Goal: Register for event/course

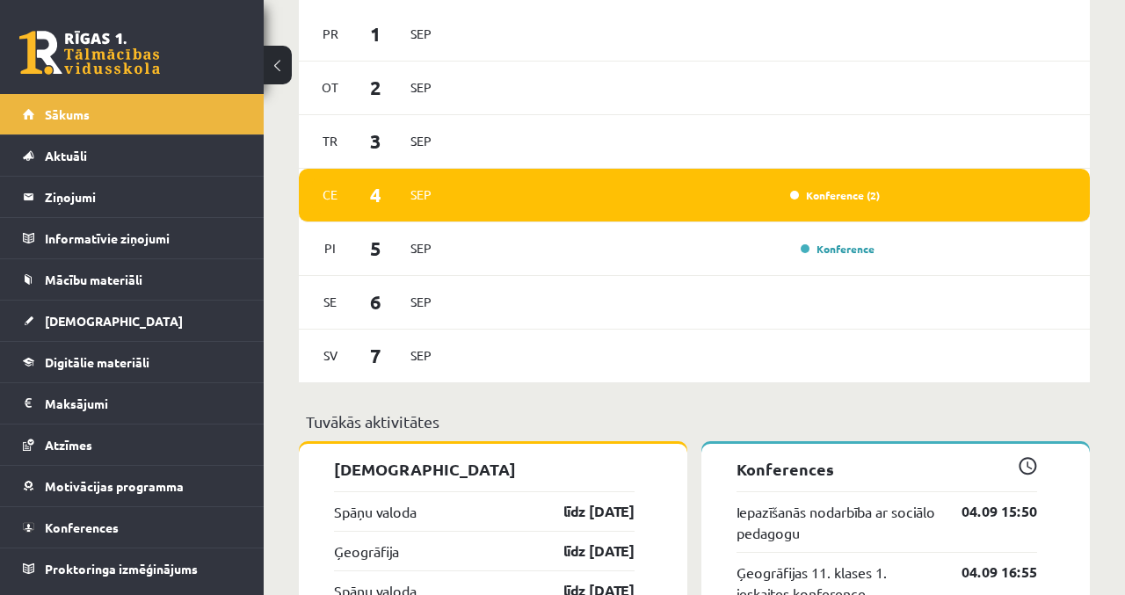
scroll to position [1190, 0]
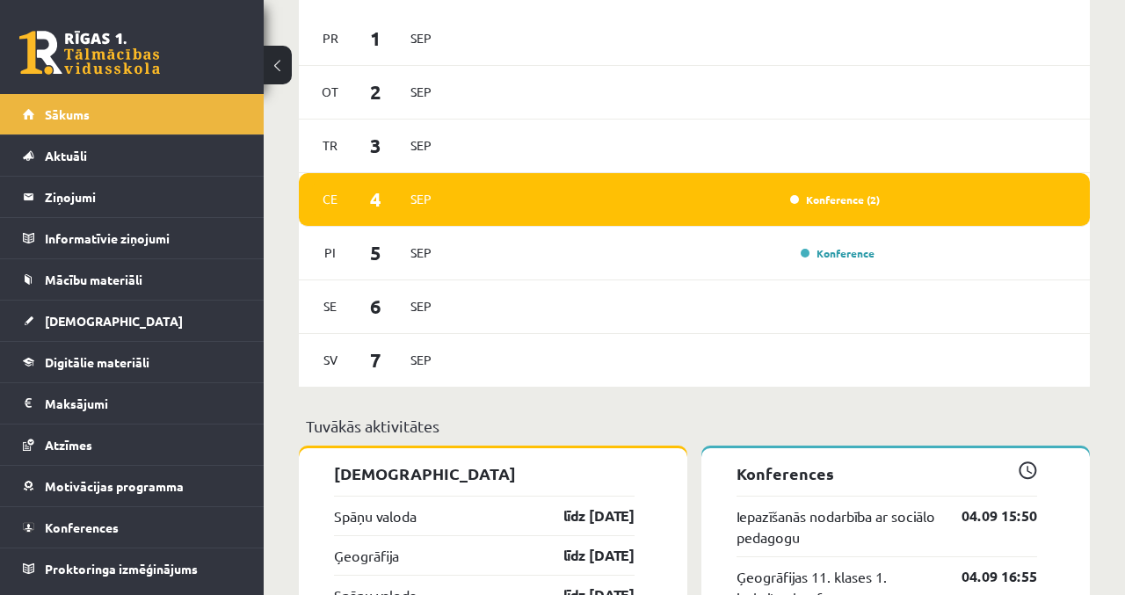
click at [860, 192] on link "Konference (2)" at bounding box center [835, 199] width 90 height 14
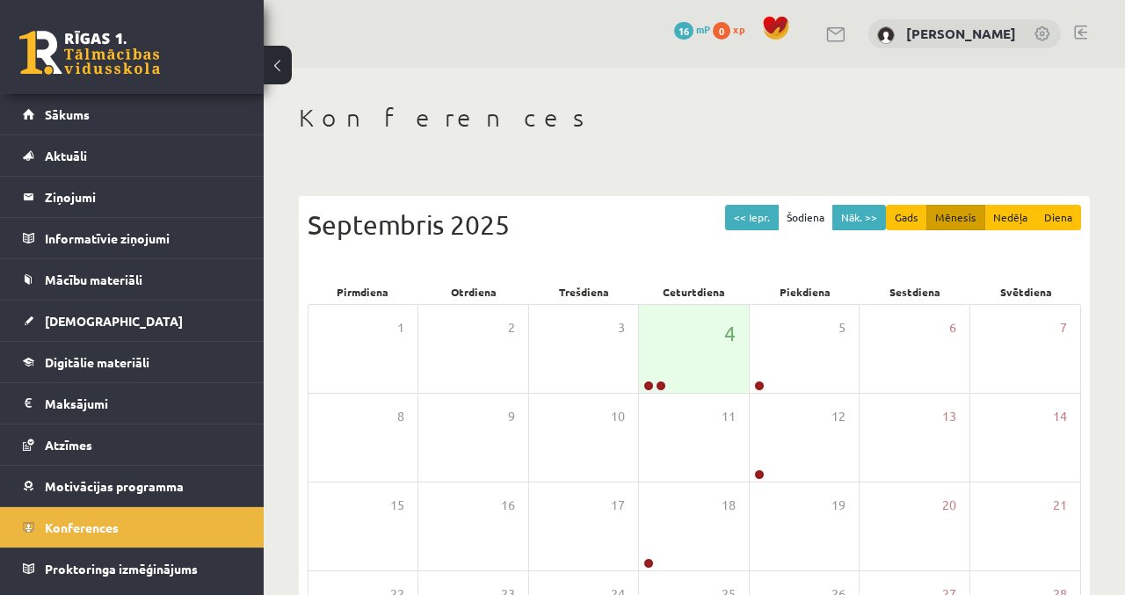
click at [666, 385] on link at bounding box center [661, 386] width 11 height 11
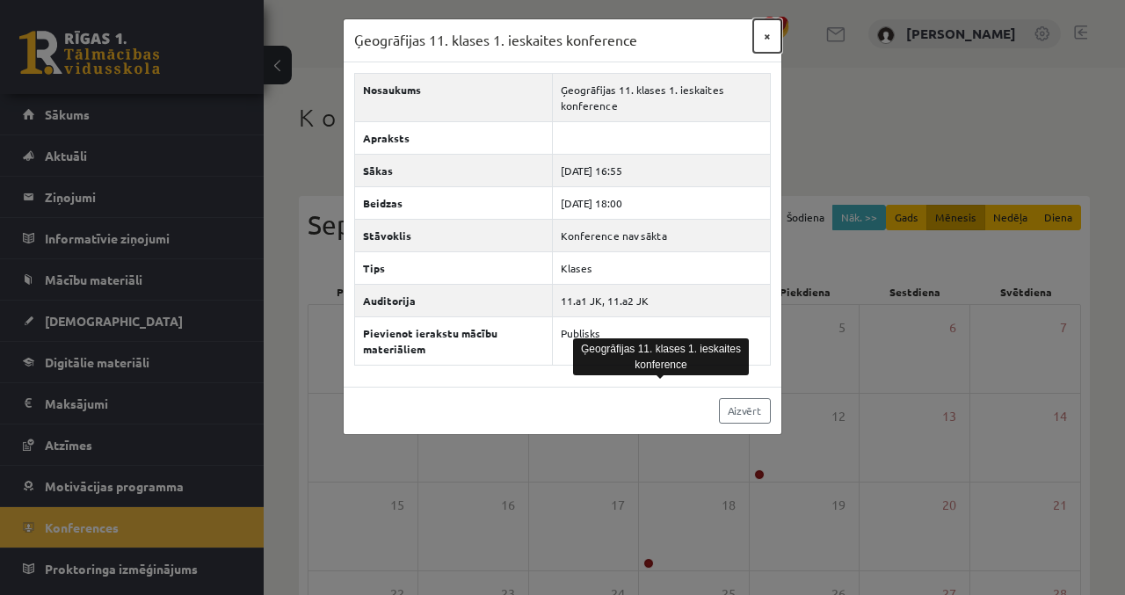
click at [770, 34] on button "×" at bounding box center [767, 35] width 28 height 33
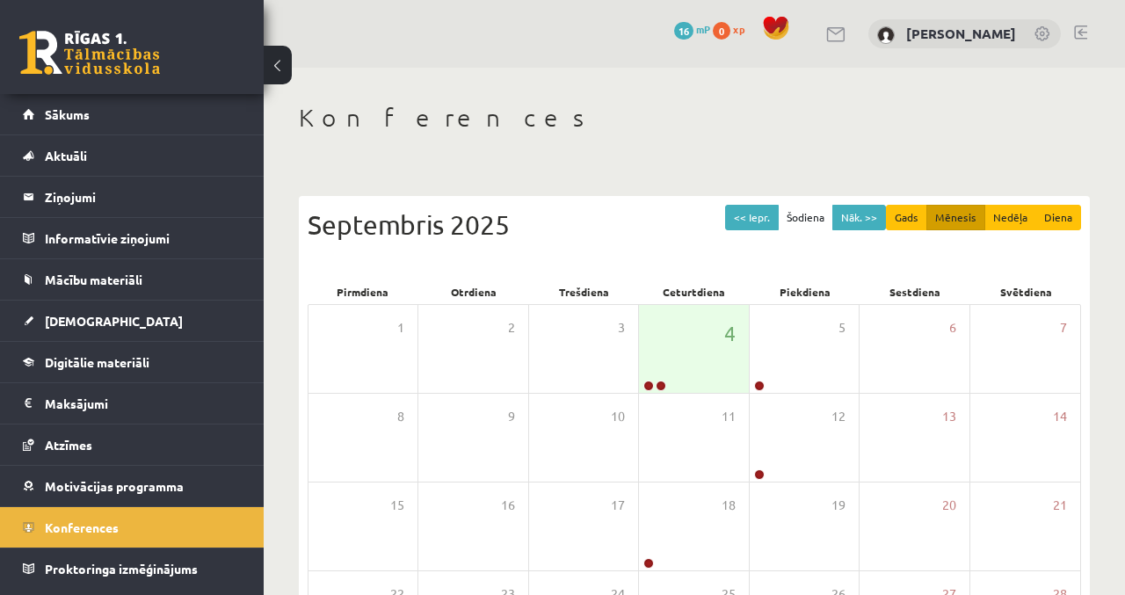
click at [714, 370] on div "4" at bounding box center [693, 349] width 109 height 88
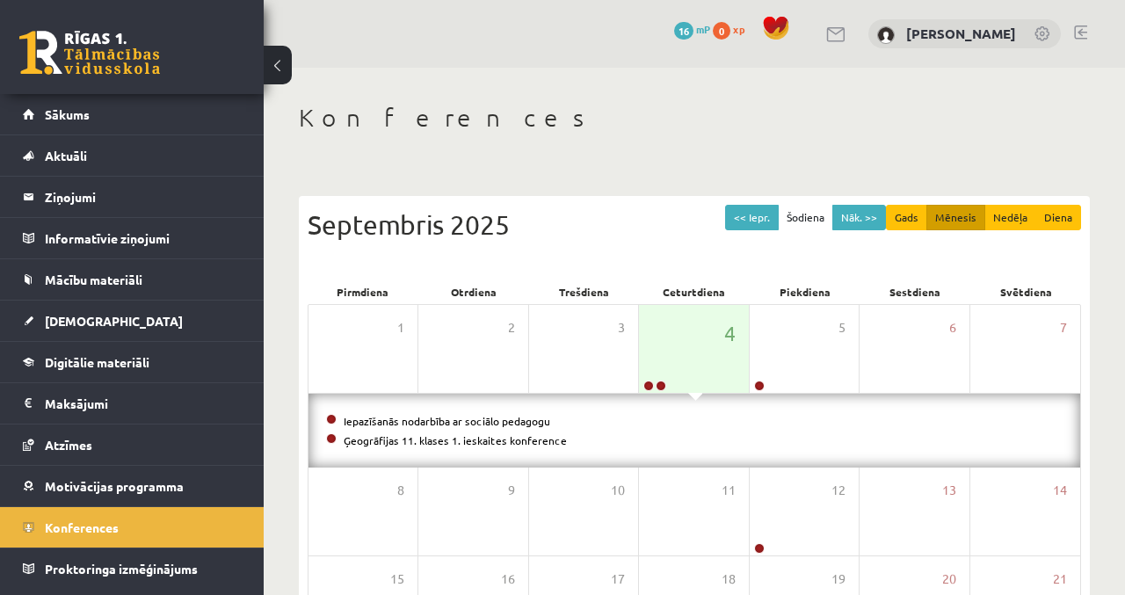
click at [533, 414] on link "Iepazīšanās nodarbība ar sociālo pedagogu" at bounding box center [447, 421] width 207 height 14
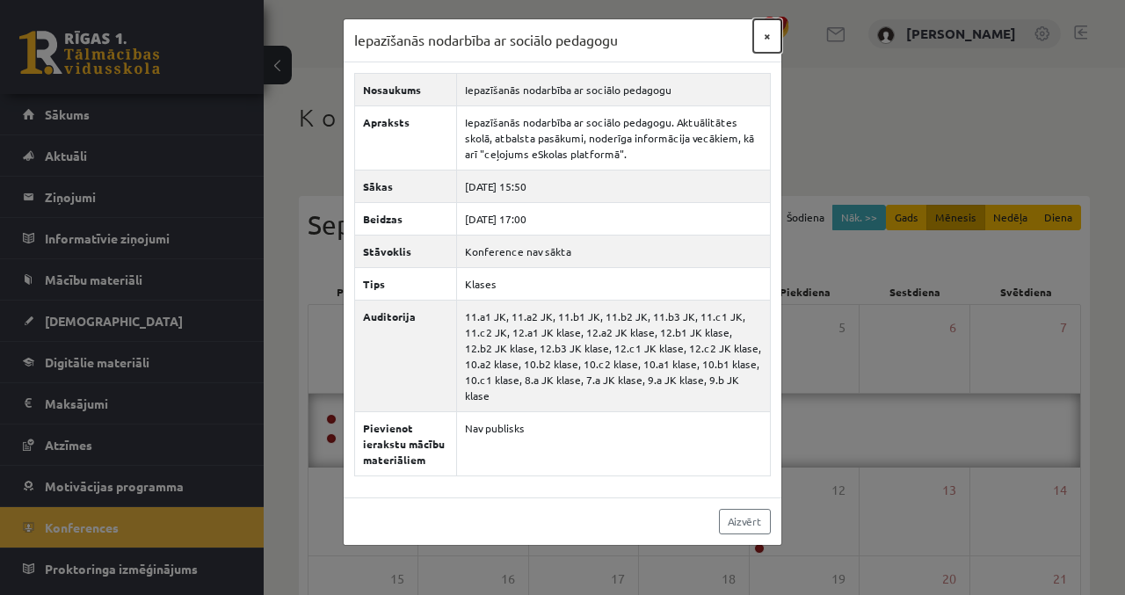
click at [768, 40] on button "×" at bounding box center [767, 35] width 28 height 33
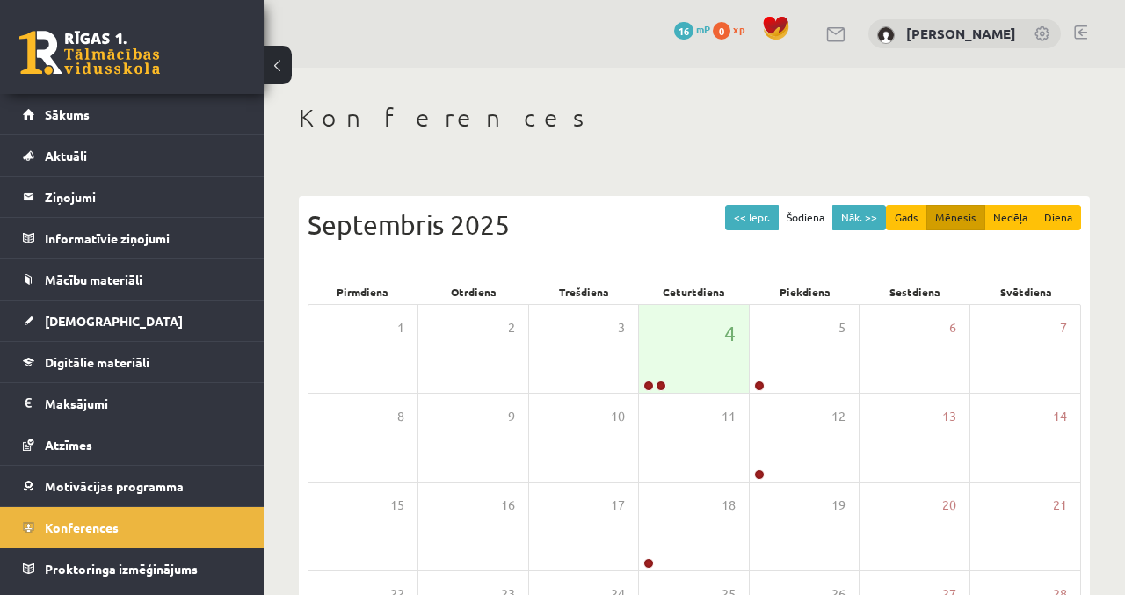
click at [729, 339] on span "4" at bounding box center [729, 333] width 11 height 30
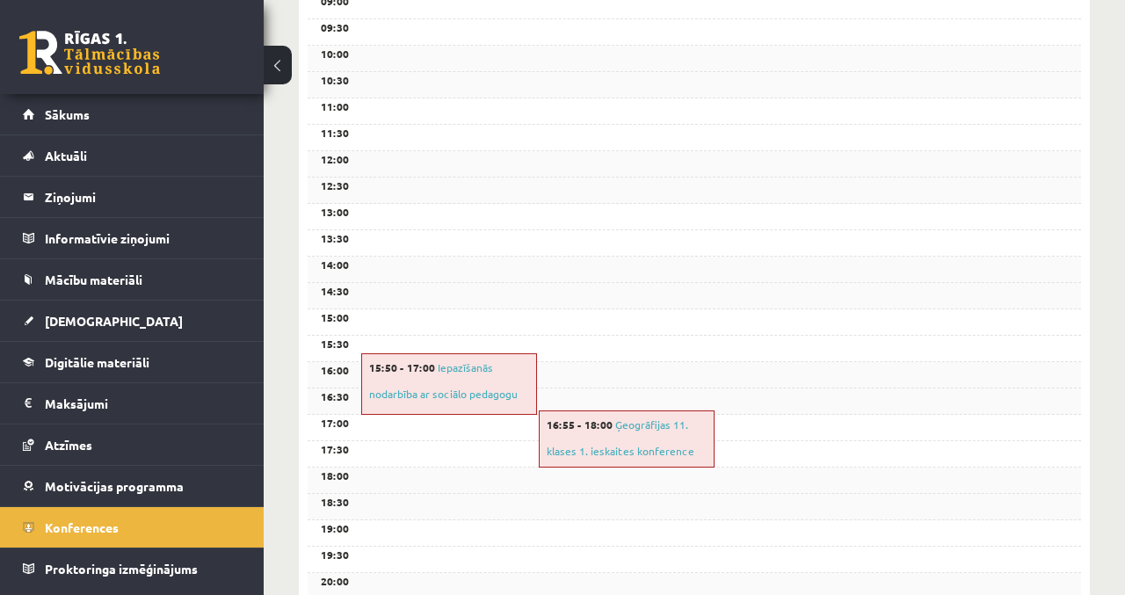
scroll to position [465, 0]
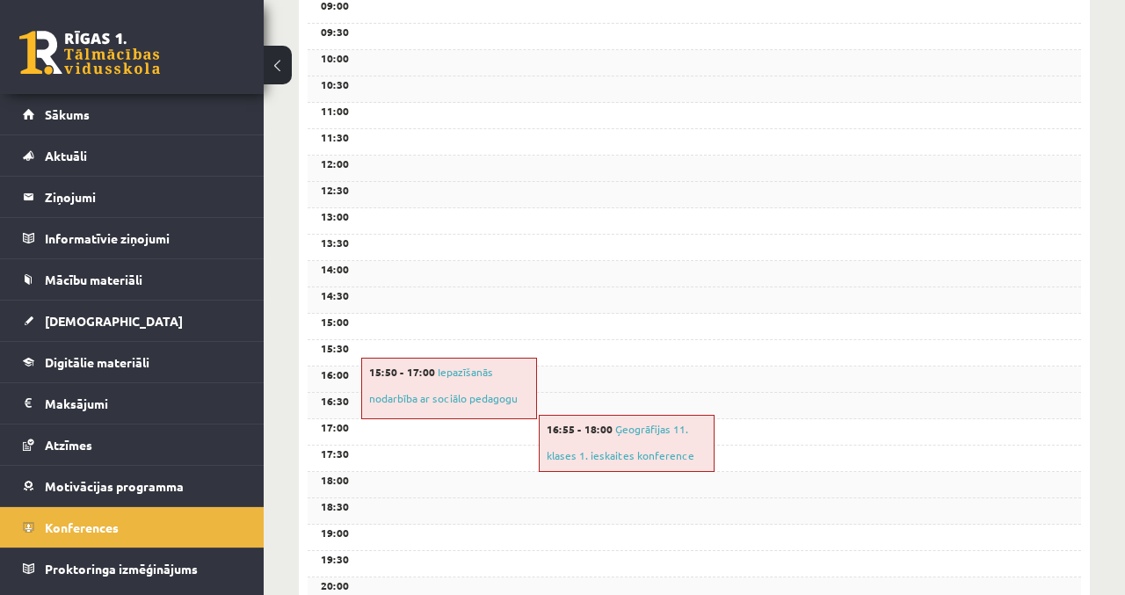
click at [456, 374] on link "Iepazīšanās nodarbība ar sociālo pedagogu" at bounding box center [443, 385] width 149 height 40
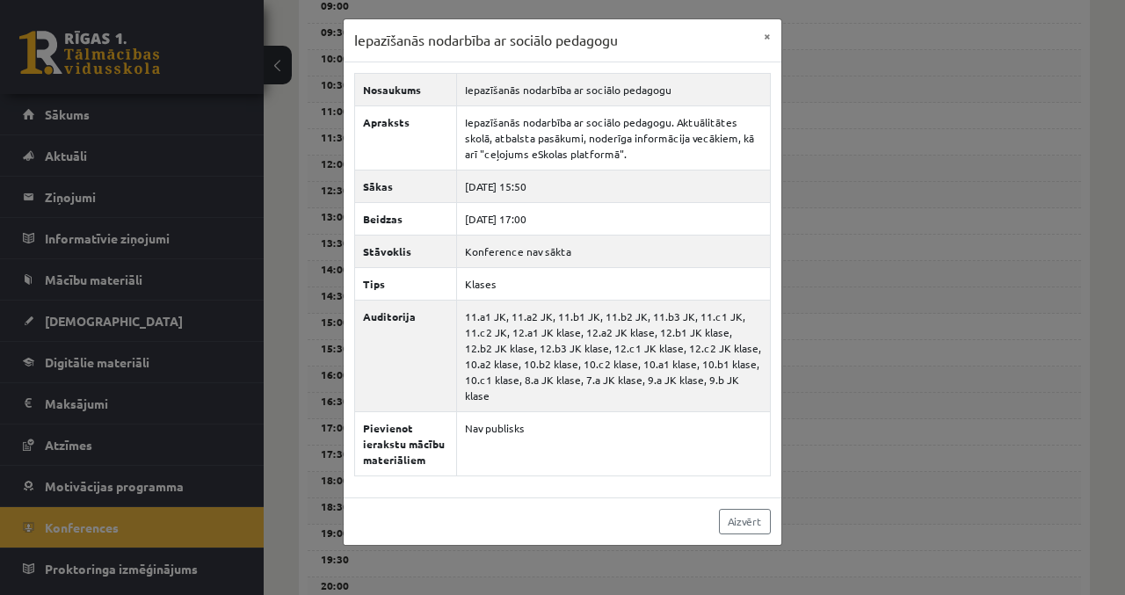
click at [860, 401] on div "Iepazīšanās nodarbība ar sociālo pedagogu × Nosaukums Iepazīšanās nodarbība ar …" at bounding box center [562, 297] width 1125 height 595
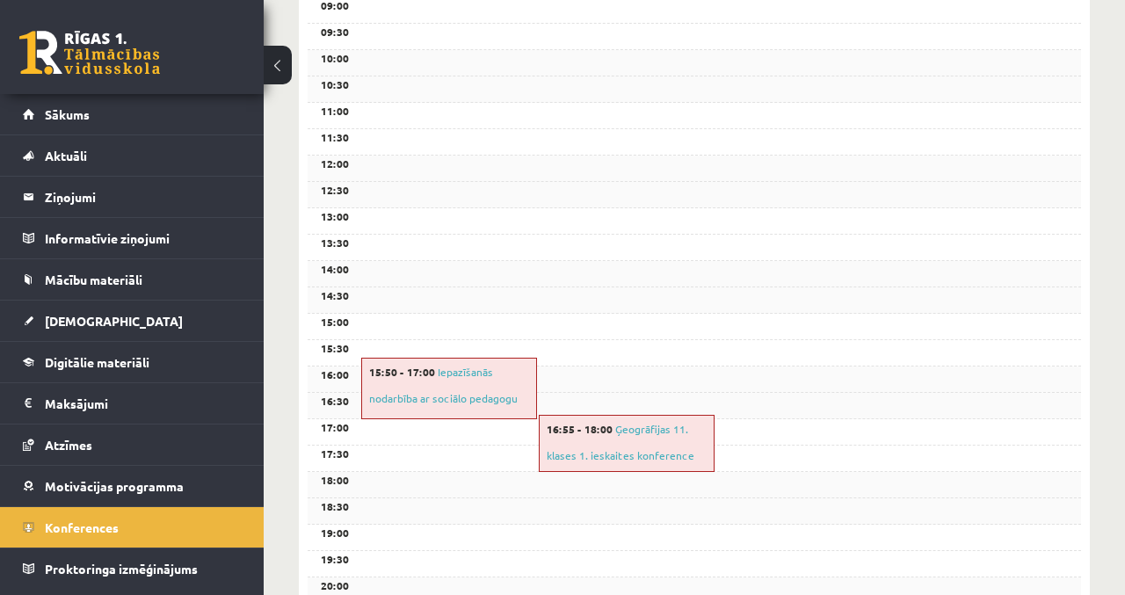
click at [72, 116] on span "Sākums" at bounding box center [67, 114] width 45 height 16
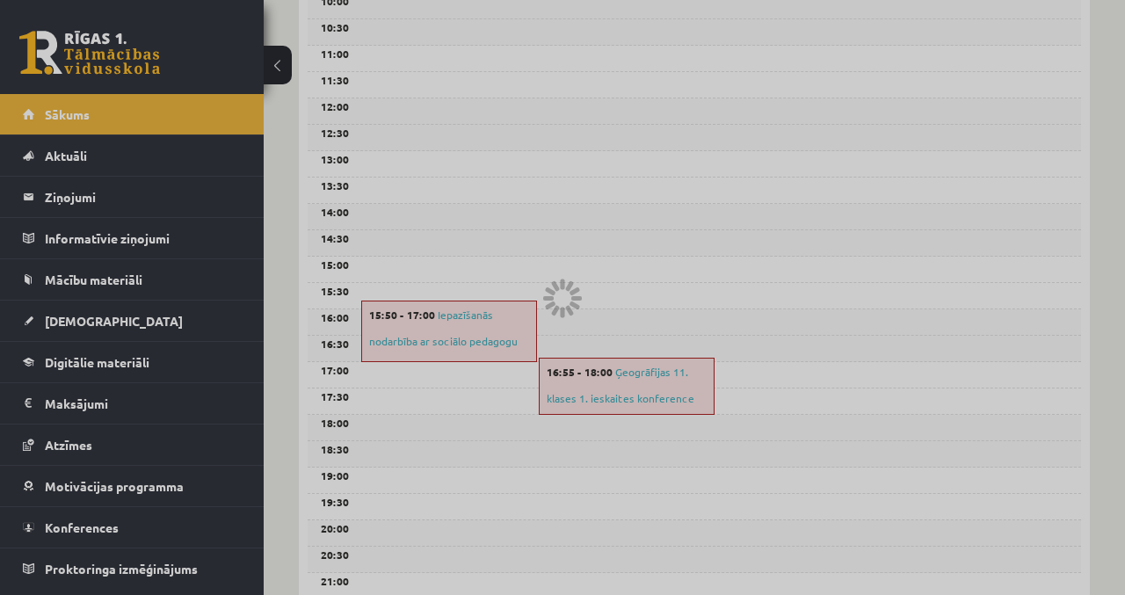
scroll to position [539, 0]
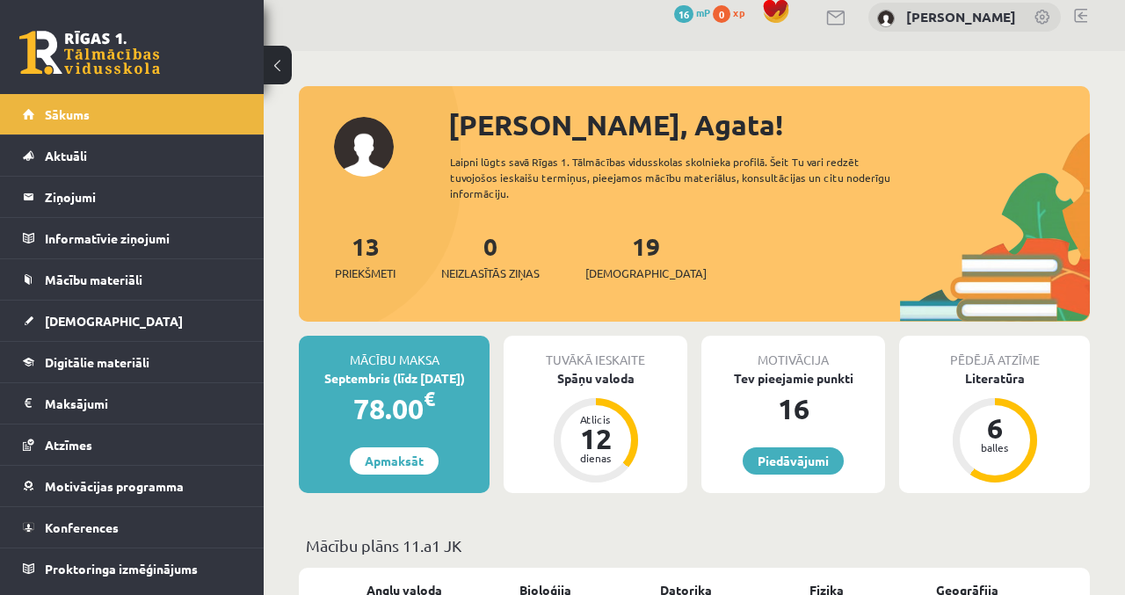
scroll to position [94, 0]
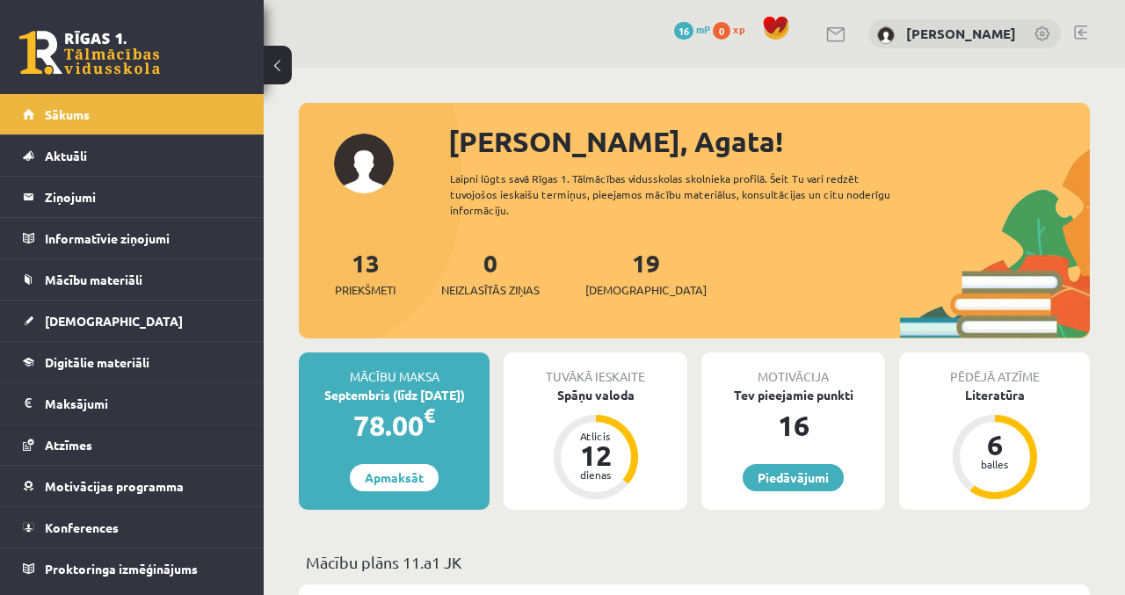
scroll to position [94, 0]
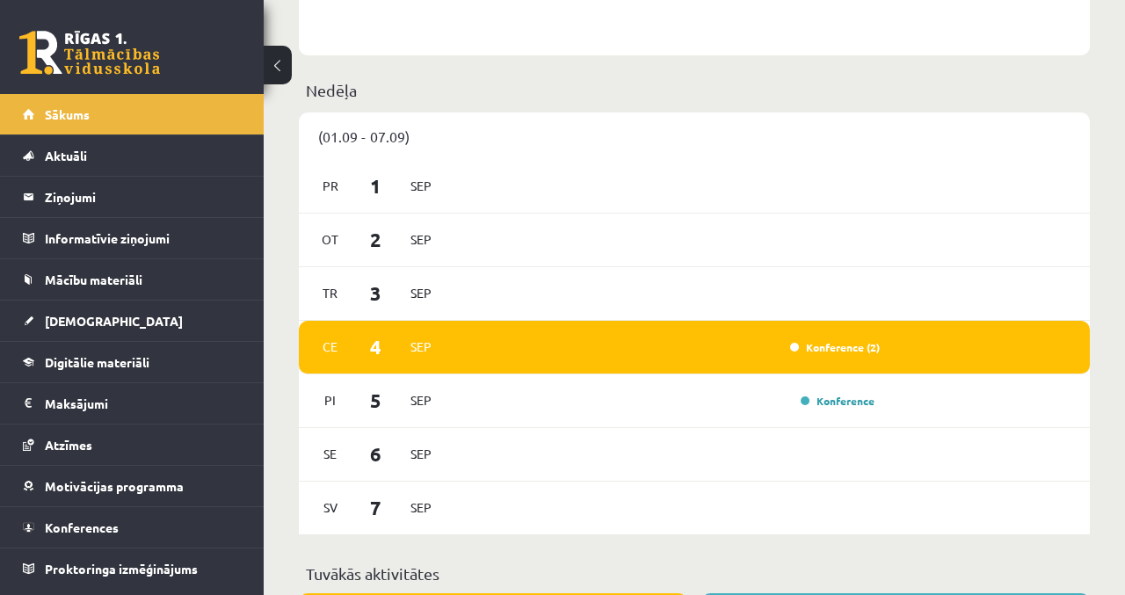
click at [860, 340] on link "Konference (2)" at bounding box center [835, 347] width 90 height 14
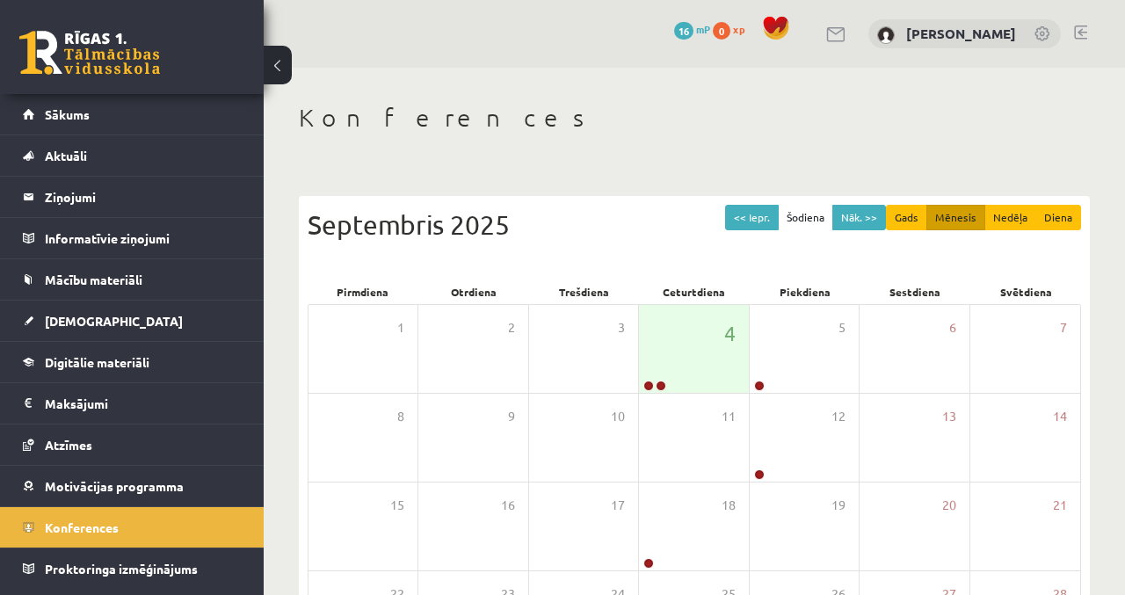
click at [688, 367] on div "4" at bounding box center [693, 349] width 109 height 88
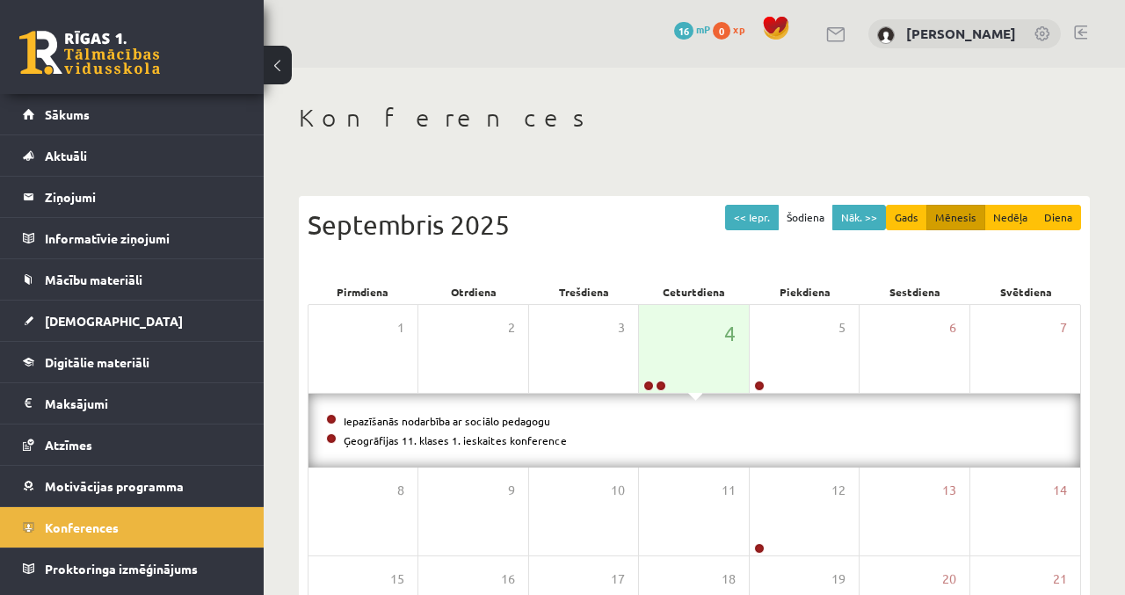
click at [533, 415] on link "Iepazīšanās nodarbība ar sociālo pedagogu" at bounding box center [447, 421] width 207 height 14
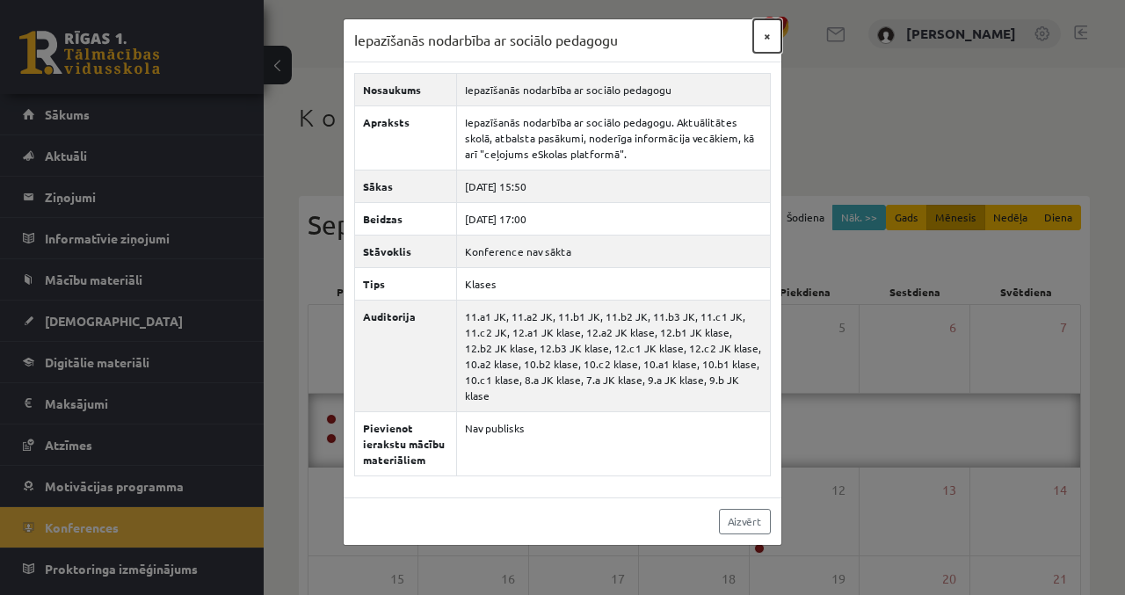
click at [767, 32] on button "×" at bounding box center [767, 35] width 28 height 33
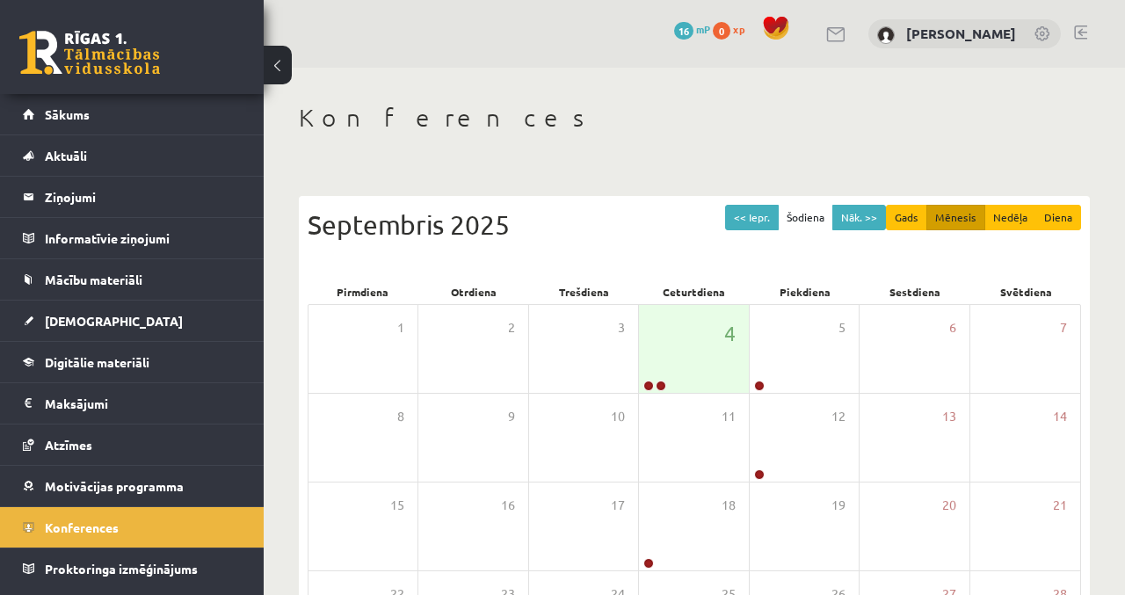
click at [66, 126] on link "Sākums" at bounding box center [132, 114] width 219 height 40
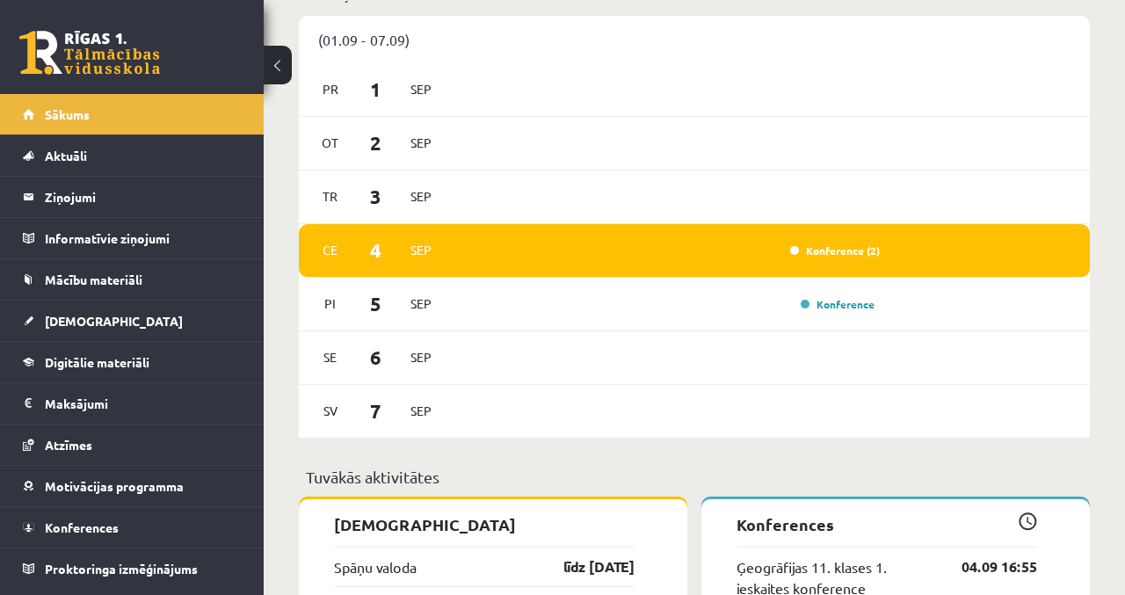
click at [844, 243] on link "Konference (2)" at bounding box center [835, 250] width 90 height 14
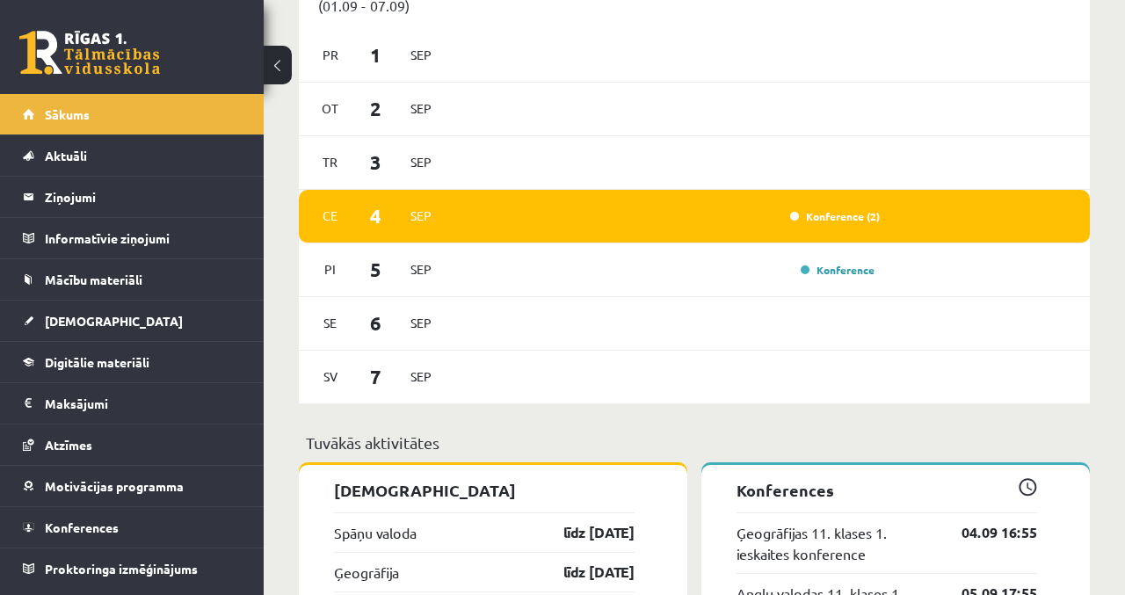
scroll to position [1197, 0]
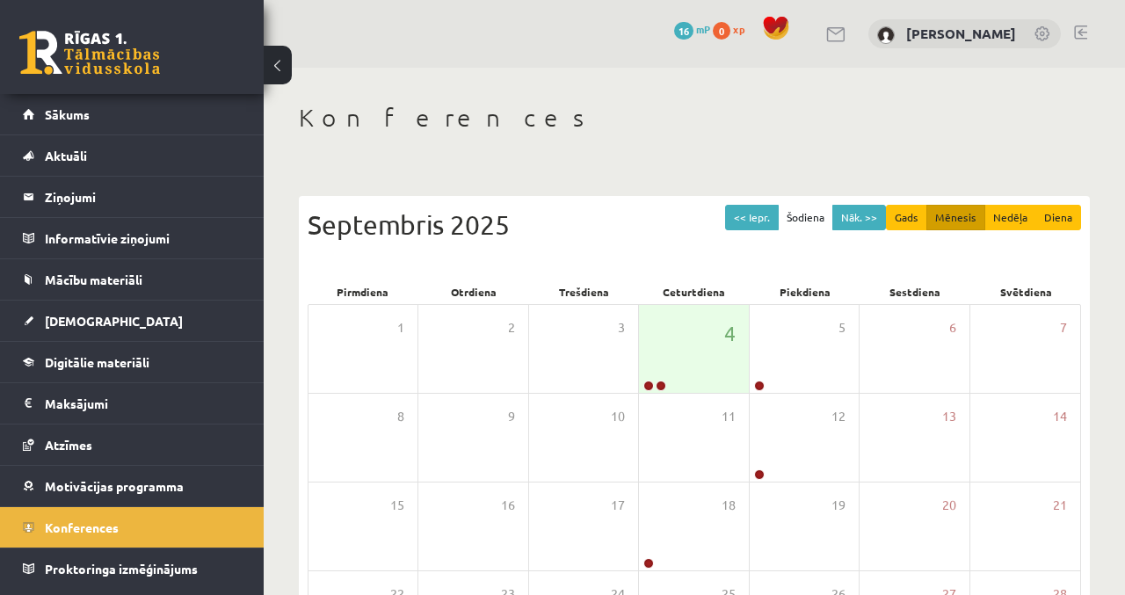
click at [678, 381] on div "4" at bounding box center [693, 349] width 109 height 88
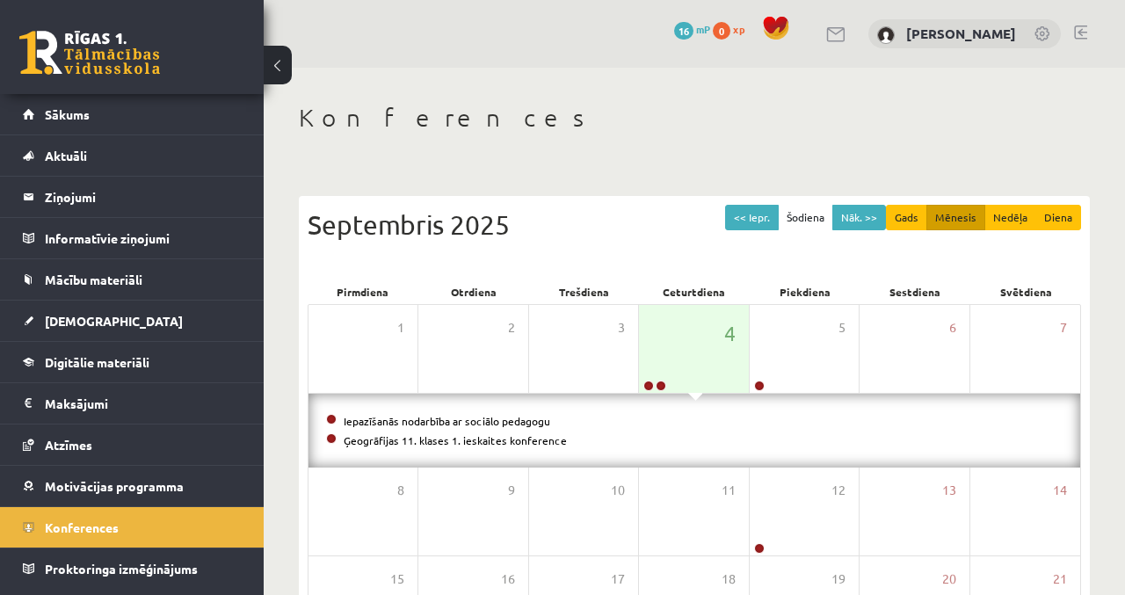
click at [534, 417] on link "Iepazīšanās nodarbība ar sociālo pedagogu" at bounding box center [447, 421] width 207 height 14
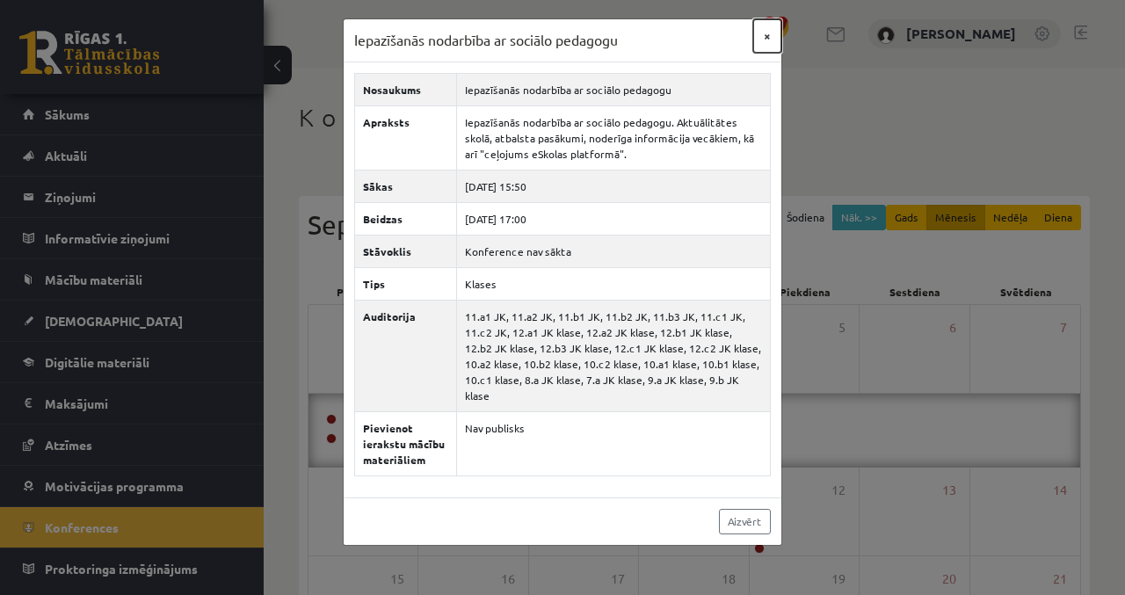
click at [767, 39] on button "×" at bounding box center [767, 35] width 28 height 33
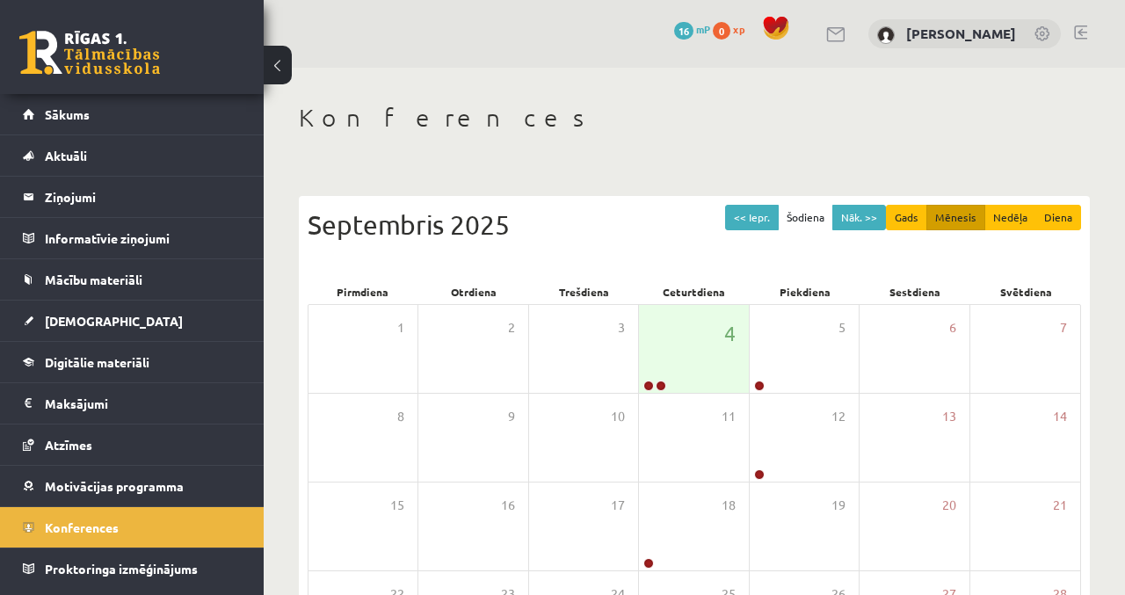
click at [119, 112] on link "Sākums" at bounding box center [132, 114] width 219 height 40
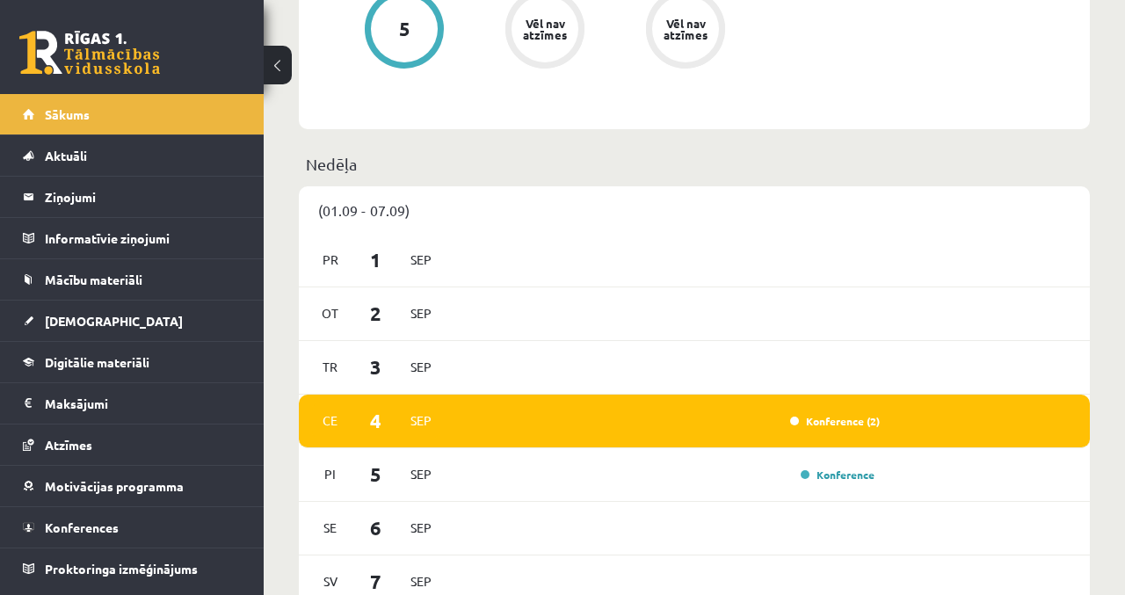
click at [871, 414] on link "Konference (2)" at bounding box center [835, 421] width 90 height 14
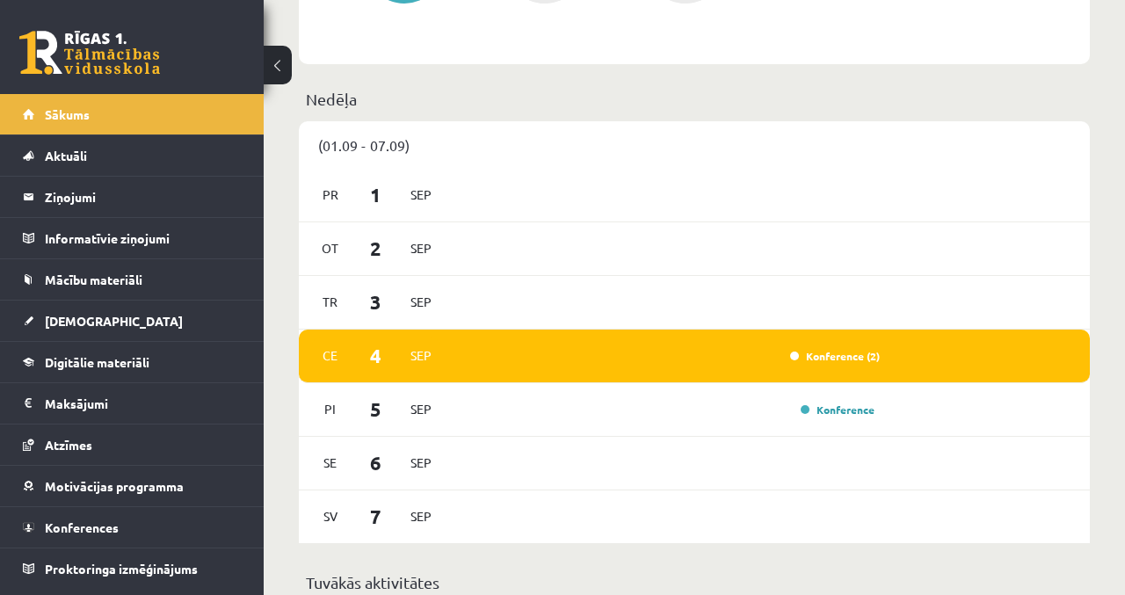
scroll to position [1042, 0]
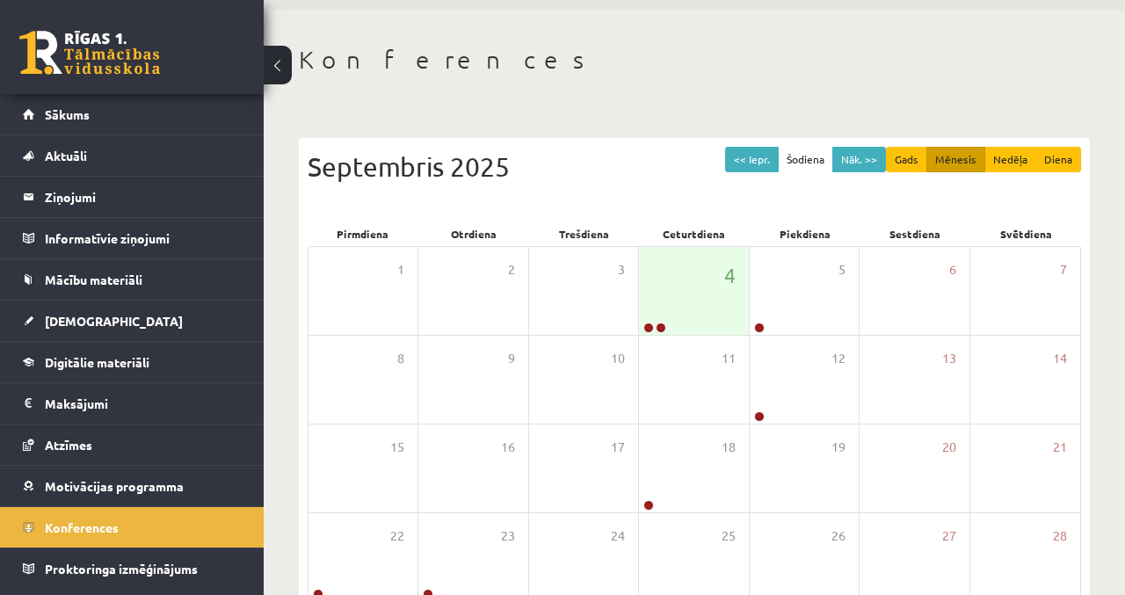
scroll to position [58, 0]
click at [72, 114] on span "Sākums" at bounding box center [67, 114] width 45 height 16
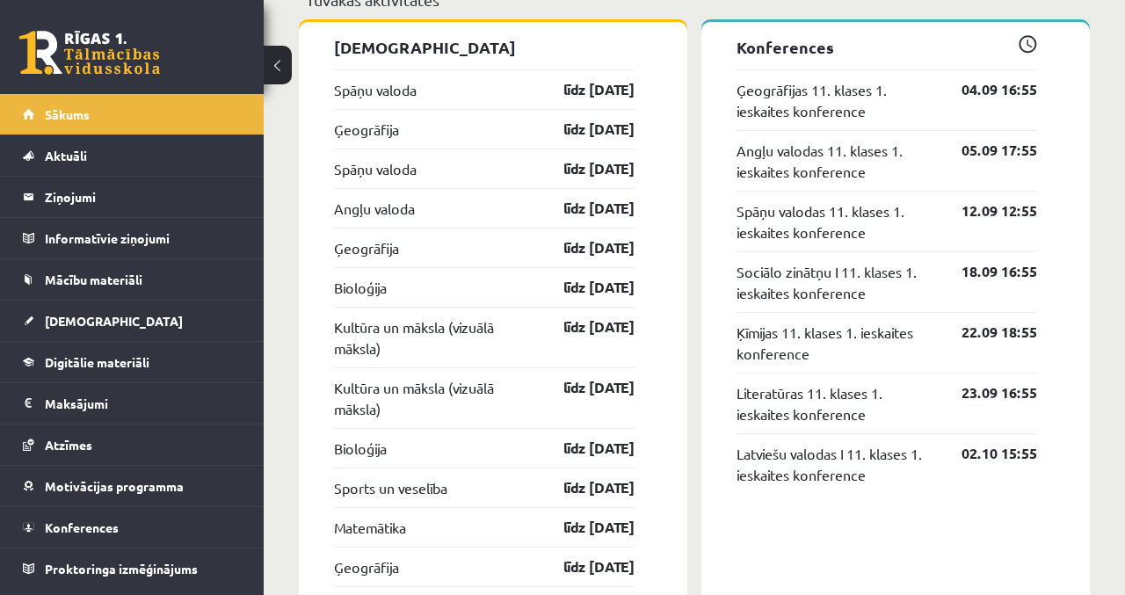
scroll to position [1617, 0]
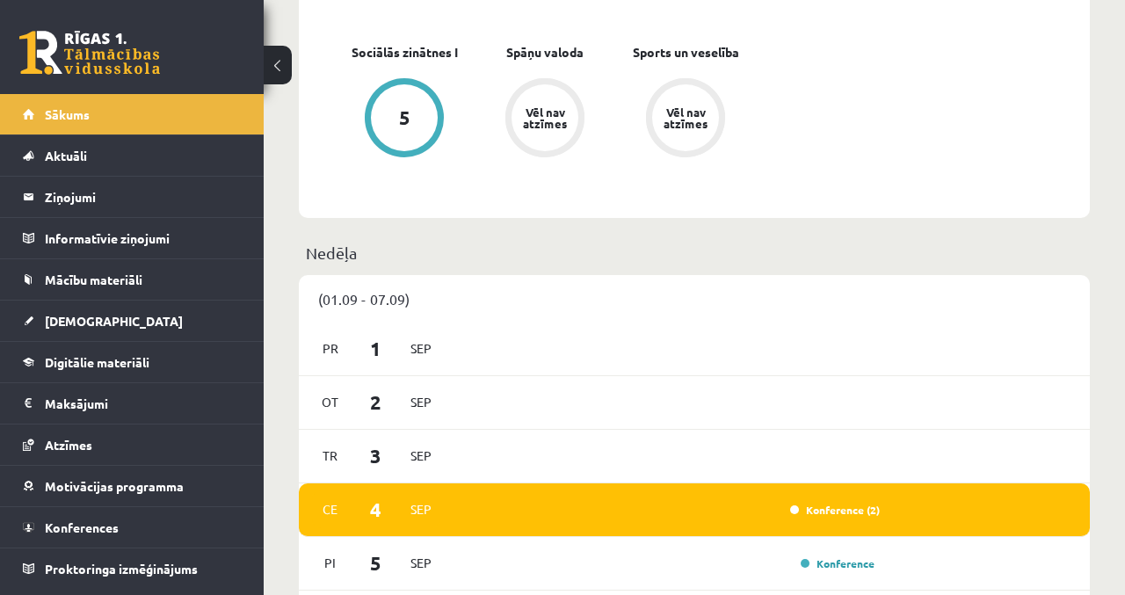
click at [856, 503] on link "Konference (2)" at bounding box center [835, 510] width 90 height 14
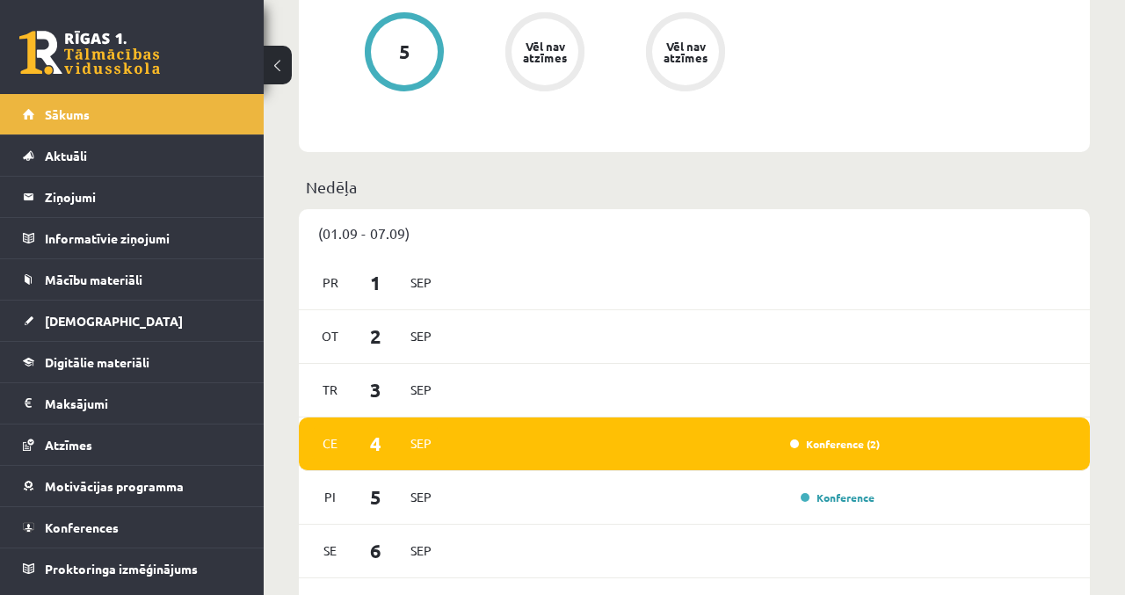
scroll to position [954, 0]
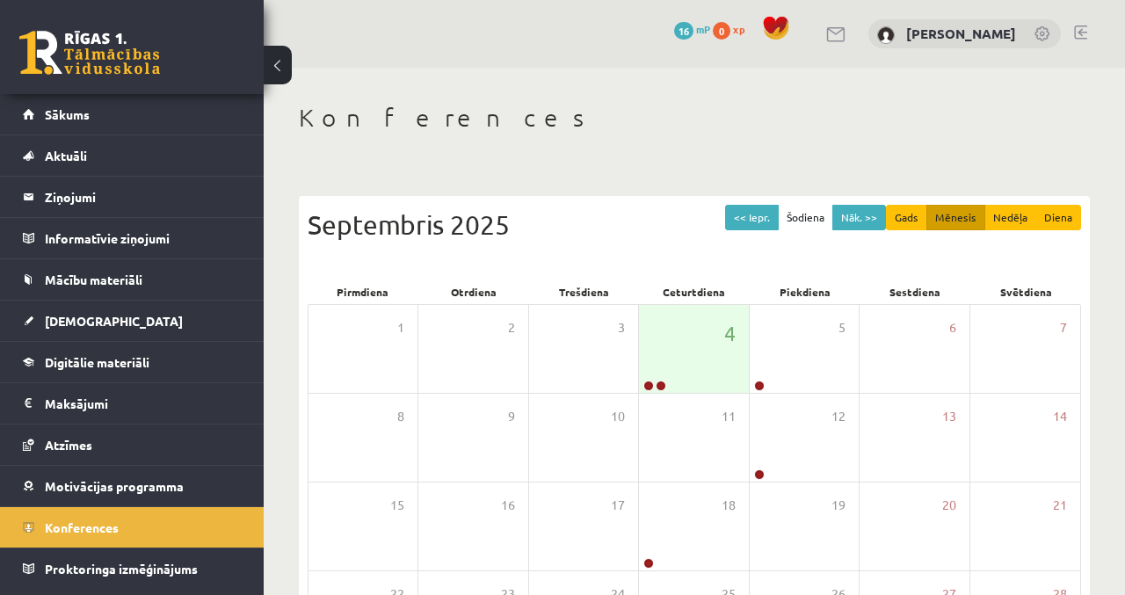
click at [661, 381] on link at bounding box center [661, 386] width 11 height 11
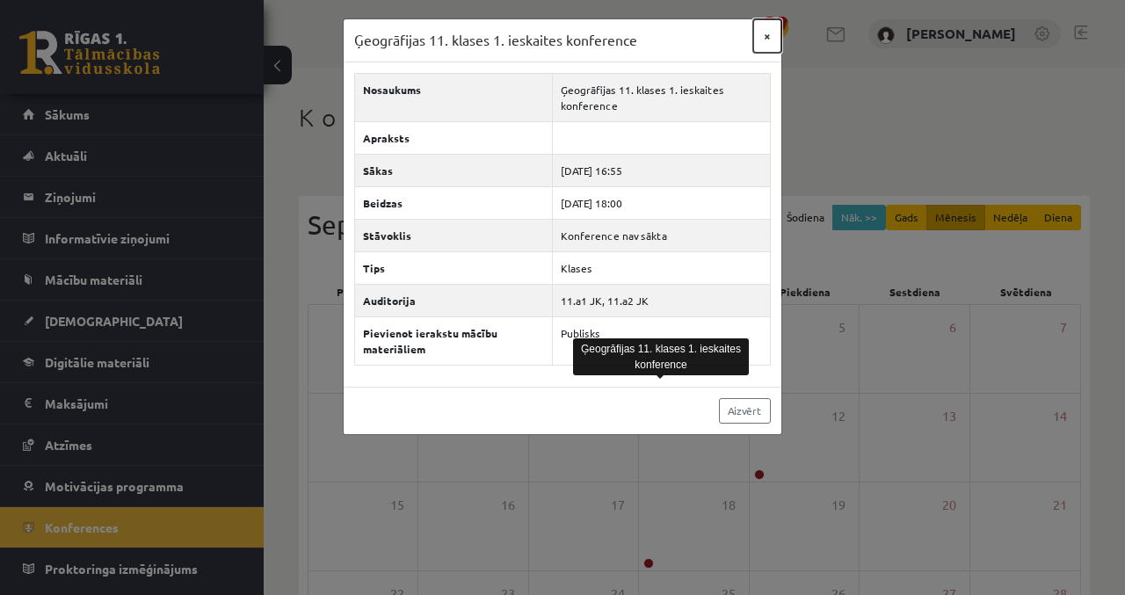
click at [767, 38] on button "×" at bounding box center [767, 35] width 28 height 33
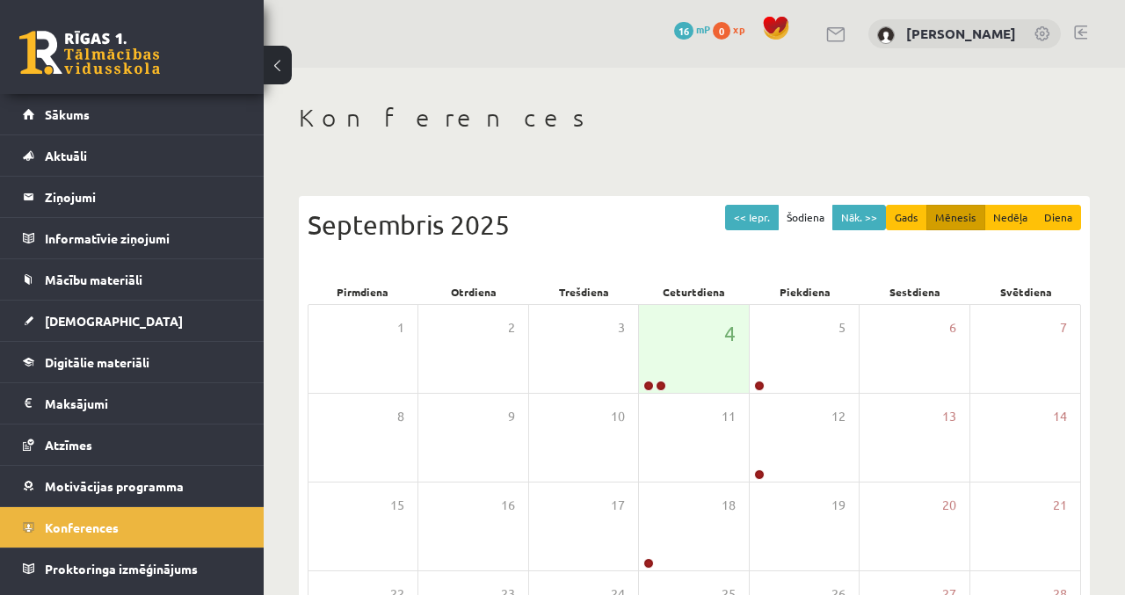
click at [711, 358] on div "4" at bounding box center [693, 349] width 109 height 88
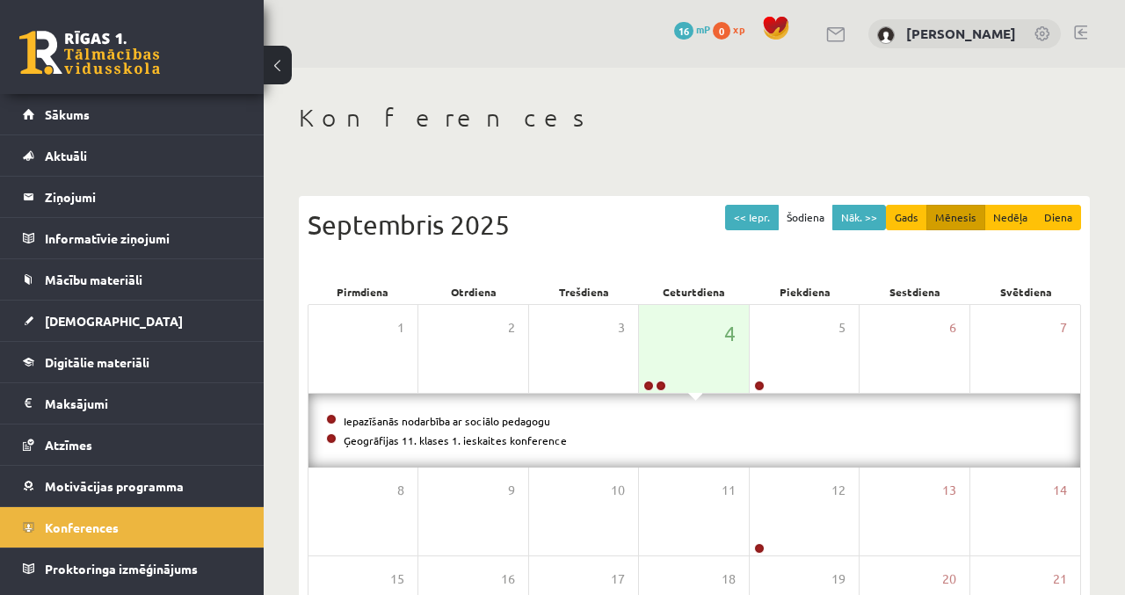
click at [506, 424] on link "Iepazīšanās nodarbība ar sociālo pedagogu" at bounding box center [447, 421] width 207 height 14
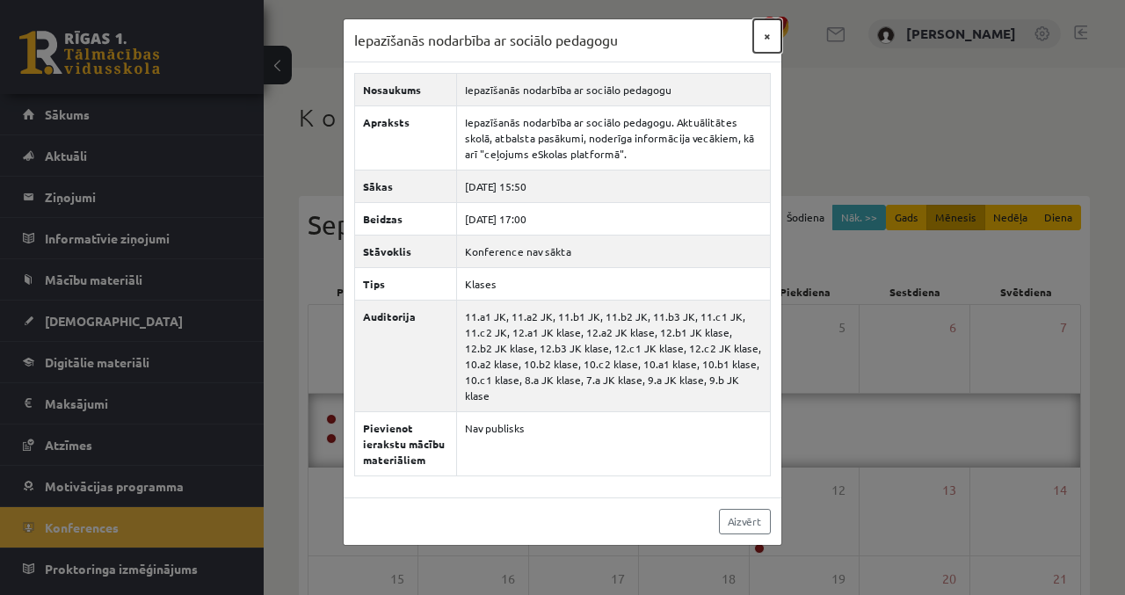
click at [768, 34] on button "×" at bounding box center [767, 35] width 28 height 33
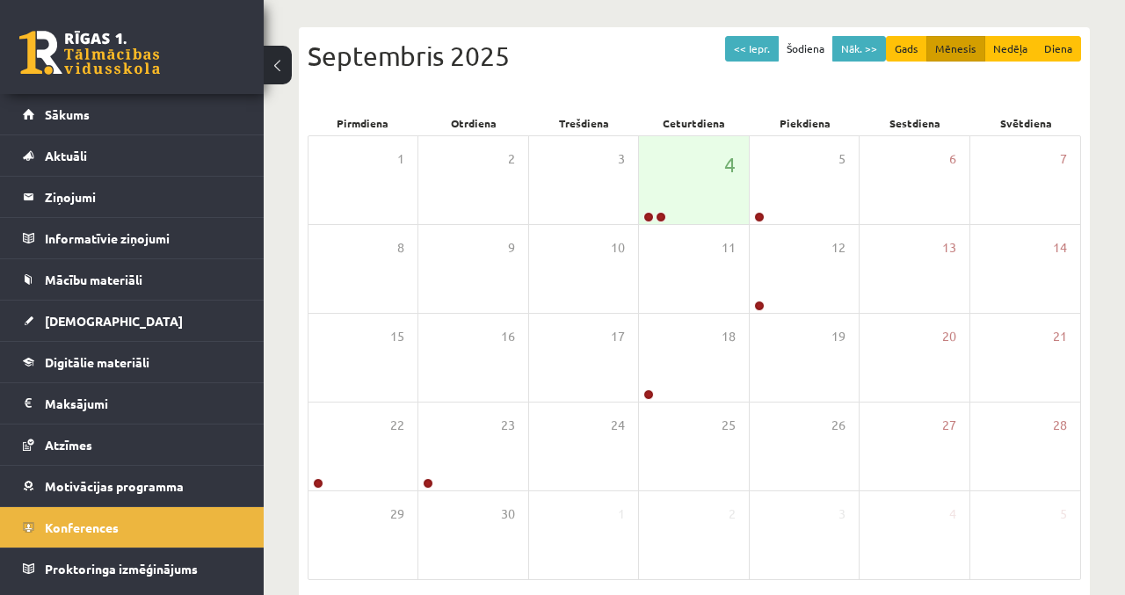
scroll to position [149, 0]
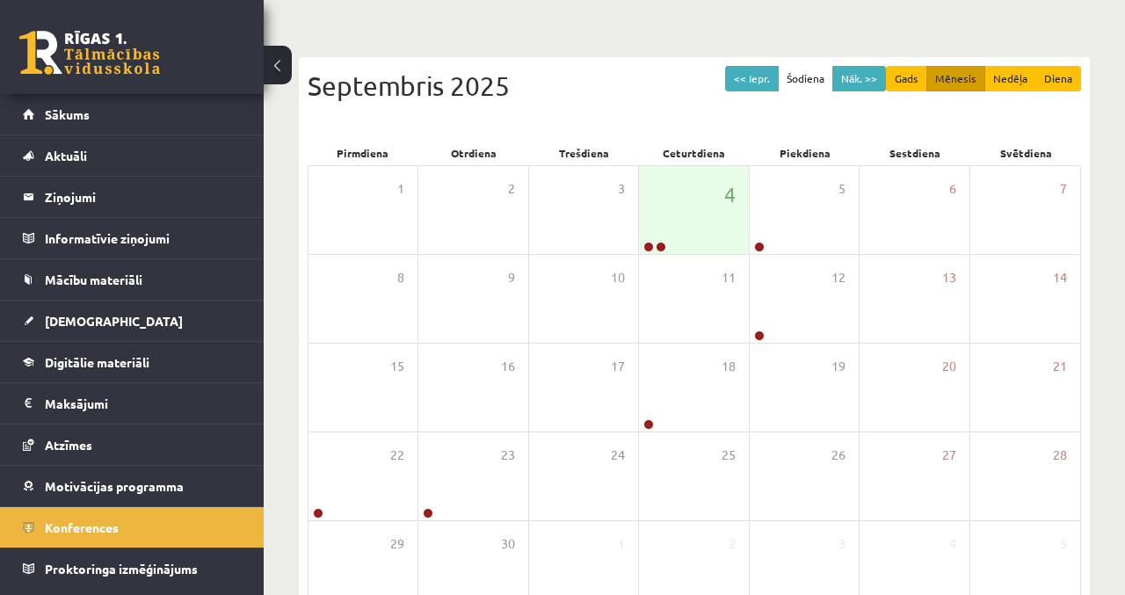
click at [83, 115] on span "Sākums" at bounding box center [67, 114] width 45 height 16
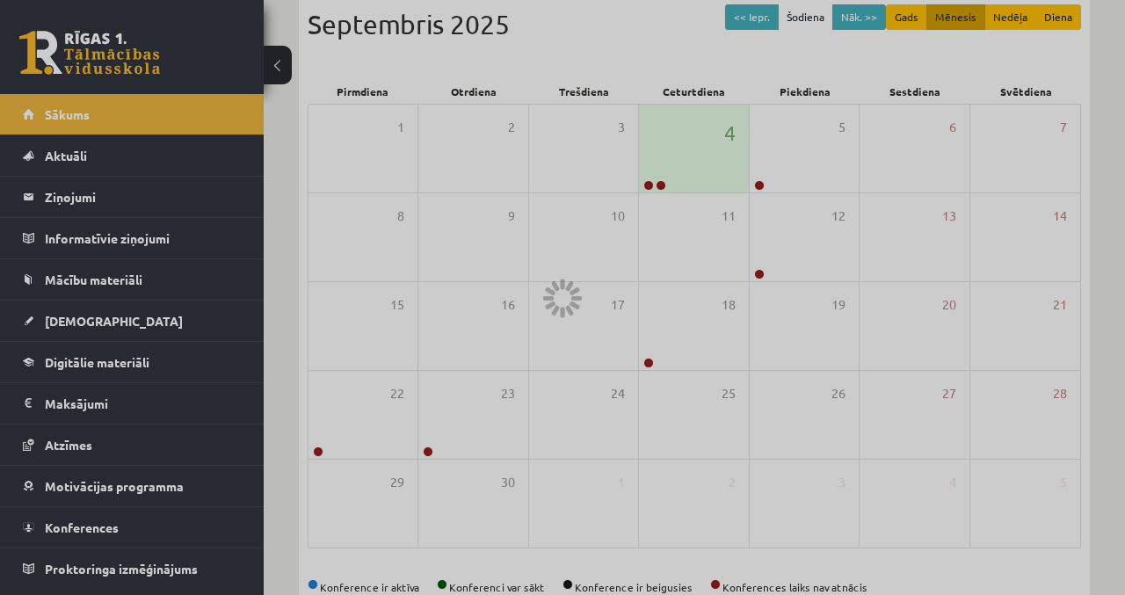
scroll to position [213, 0]
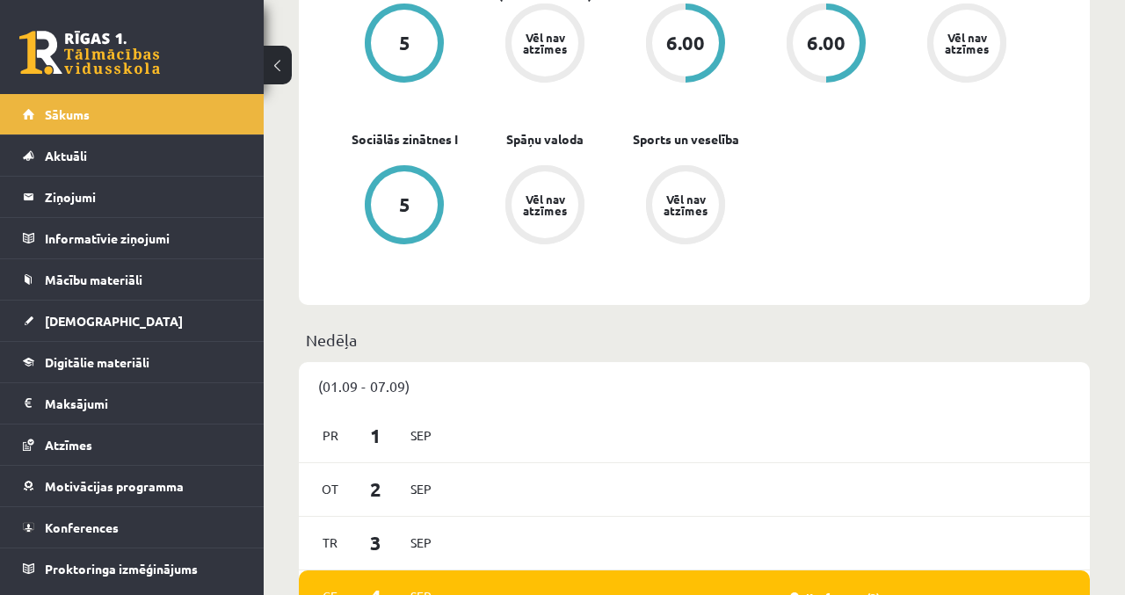
scroll to position [794, 0]
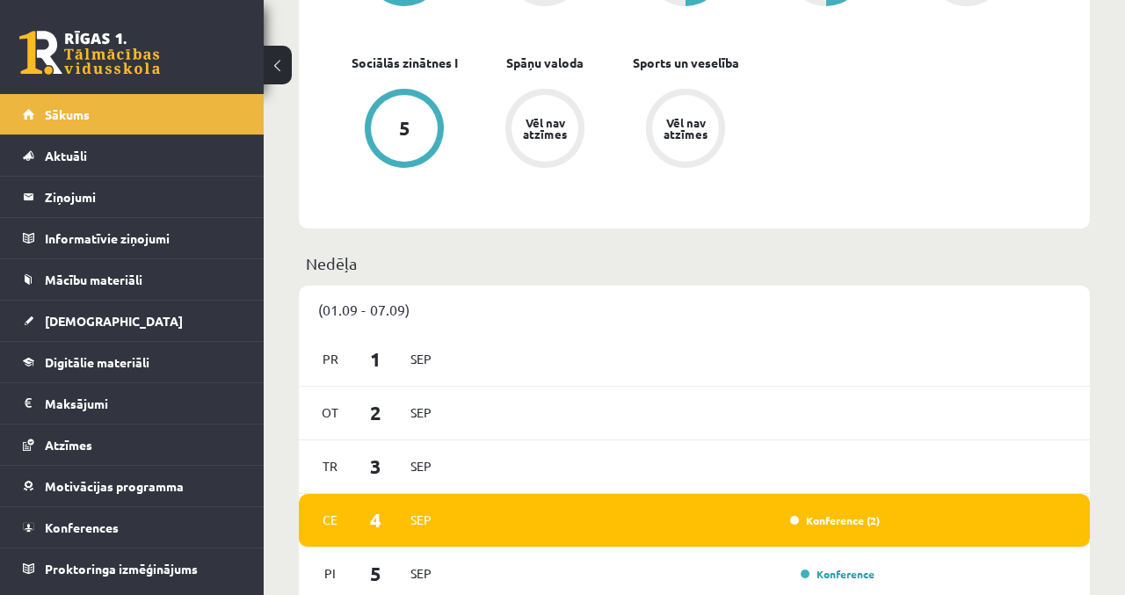
click at [832, 525] on div "Ce 4 Sep Konference (2)" at bounding box center [694, 521] width 791 height 54
click at [845, 513] on link "Konference (2)" at bounding box center [835, 520] width 90 height 14
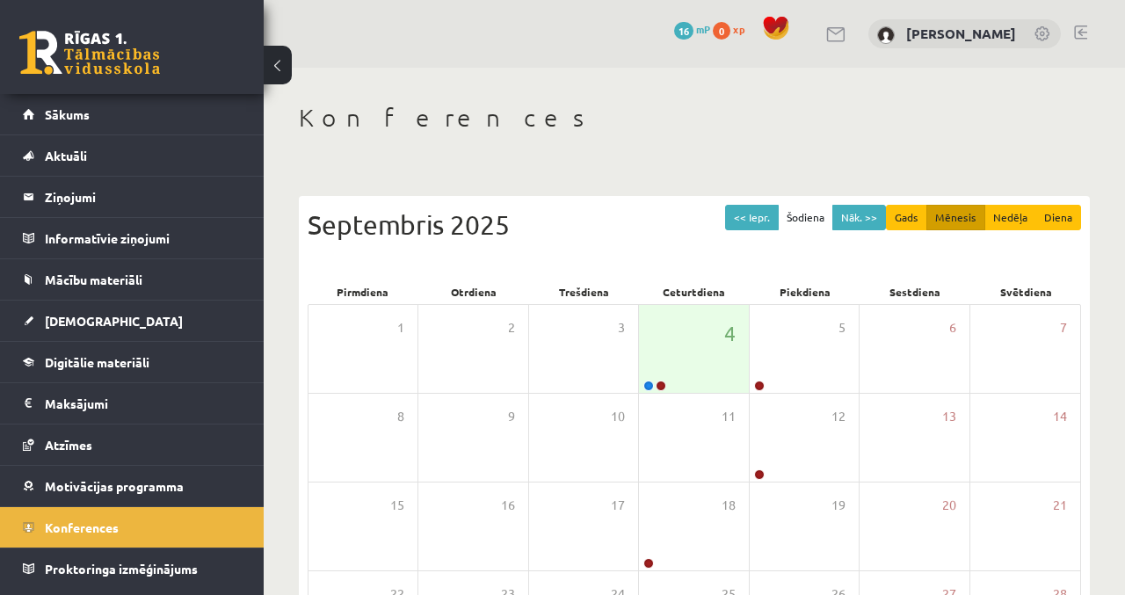
click at [693, 357] on div "4" at bounding box center [693, 349] width 109 height 88
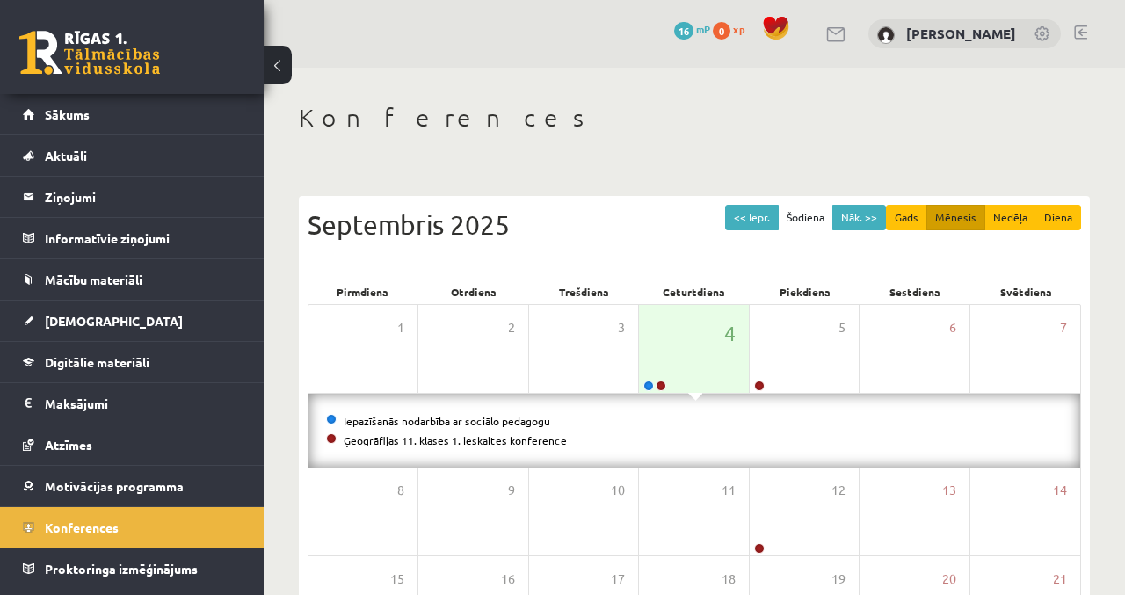
click at [487, 422] on link "Iepazīšanās nodarbība ar sociālo pedagogu" at bounding box center [447, 421] width 207 height 14
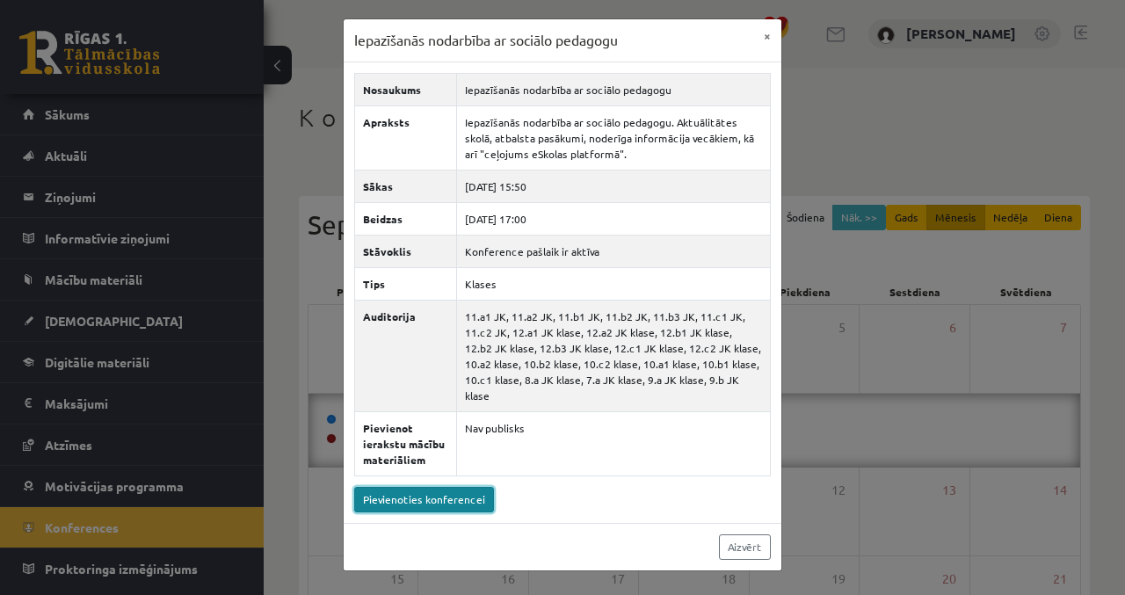
click at [454, 487] on link "Pievienoties konferencei" at bounding box center [424, 499] width 140 height 25
